Goal: Task Accomplishment & Management: Complete application form

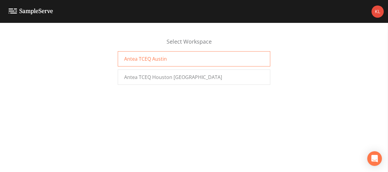
click at [227, 55] on div "Antea TCEQ Austin" at bounding box center [194, 58] width 153 height 15
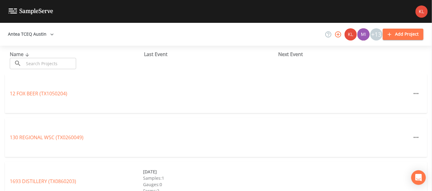
click at [35, 63] on input "text" at bounding box center [50, 63] width 52 height 11
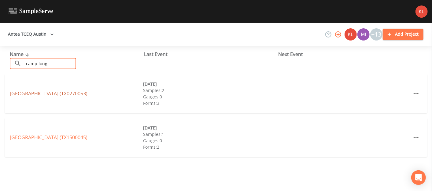
type input "camp long"
click at [32, 92] on link "[GEOGRAPHIC_DATA] (TX0270053)" at bounding box center [49, 93] width 78 height 7
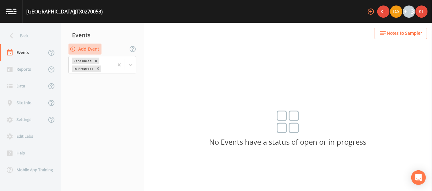
click at [86, 51] on button "Add Event" at bounding box center [84, 49] width 33 height 11
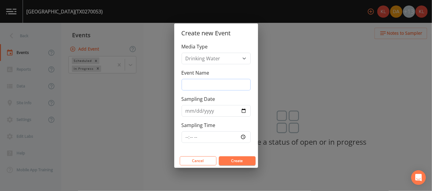
click at [197, 88] on input "Event Name" at bounding box center [215, 85] width 69 height 12
type input "[DATE]"
click at [195, 84] on input "[DATE]" at bounding box center [215, 85] width 69 height 12
type input "[DATE]"
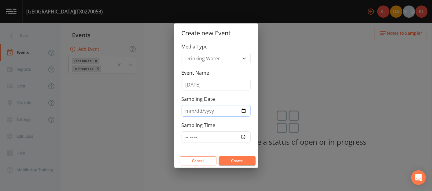
click at [243, 110] on input "[DATE]" at bounding box center [215, 111] width 69 height 12
type input "[DATE]"
click at [232, 159] on button "Create" at bounding box center [237, 161] width 37 height 9
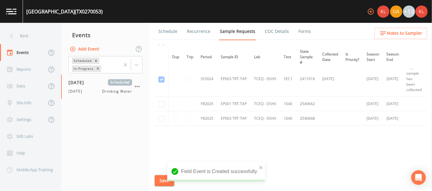
scroll to position [42, 0]
click at [163, 49] on input "checkbox" at bounding box center [161, 45] width 6 height 6
checkbox input "true"
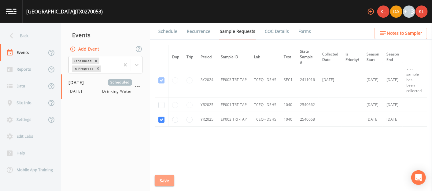
click at [166, 183] on button "Save" at bounding box center [165, 181] width 20 height 11
click at [162, 30] on link "Schedule" at bounding box center [167, 31] width 21 height 17
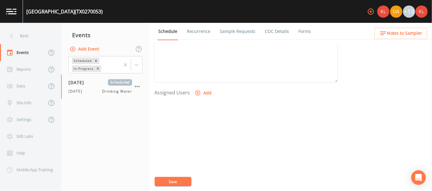
scroll to position [224, 0]
click at [199, 92] on button "Add" at bounding box center [203, 87] width 20 height 11
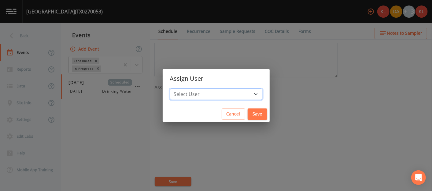
click at [217, 93] on select "Select User [PERSON_NAME] [PERSON_NAME] [PERSON_NAME] [PERSON_NAME] [PERSON_NAM…" at bounding box center [216, 95] width 92 height 12
select select "cc3a99b6-42a3-44aa-bed9-88599eb009c7"
click at [189, 89] on select "Select User [PERSON_NAME] [PERSON_NAME] [PERSON_NAME] [PERSON_NAME] [PERSON_NAM…" at bounding box center [216, 95] width 92 height 12
click at [247, 109] on button "Save" at bounding box center [257, 114] width 20 height 11
select select
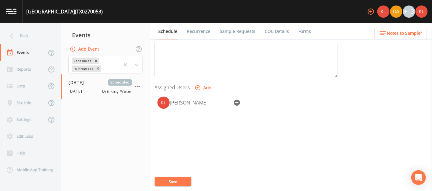
click at [164, 179] on button "Save" at bounding box center [173, 181] width 37 height 9
click at [164, 175] on div "Event Name [DATE] Target Sampling Date [DATE] Time (Optional) Event Notes Sched…" at bounding box center [292, 117] width 277 height 148
